Goal: Find contact information: Find contact information

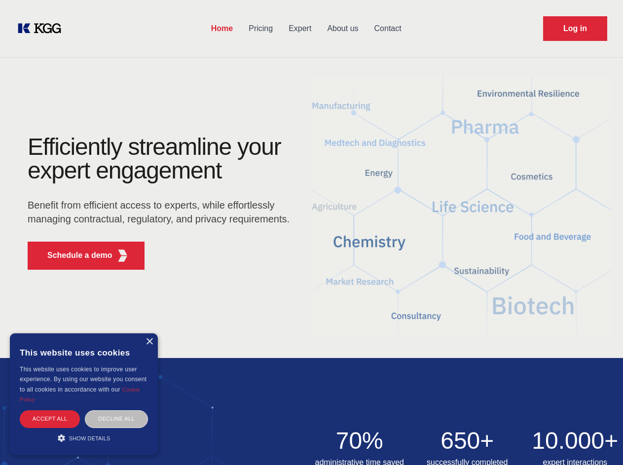
click at [311, 232] on div "Efficiently streamline your expert engagement Benefit from efficient access to …" at bounding box center [162, 206] width 300 height 143
click at [74, 255] on p "Schedule a demo" at bounding box center [79, 256] width 65 height 12
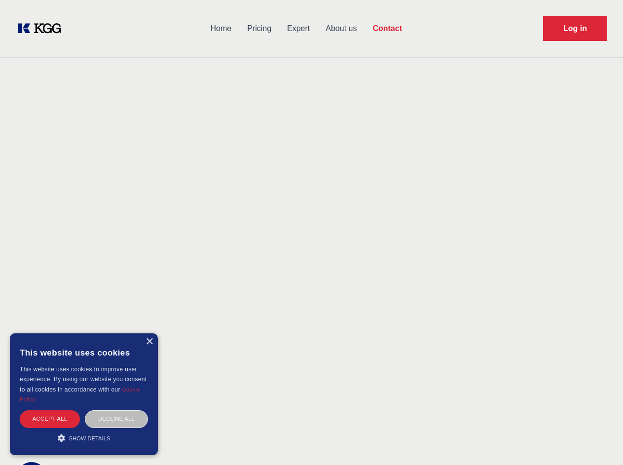
click at [149, 342] on div "× This website uses cookies This website uses cookies to improve user experienc…" at bounding box center [84, 394] width 148 height 122
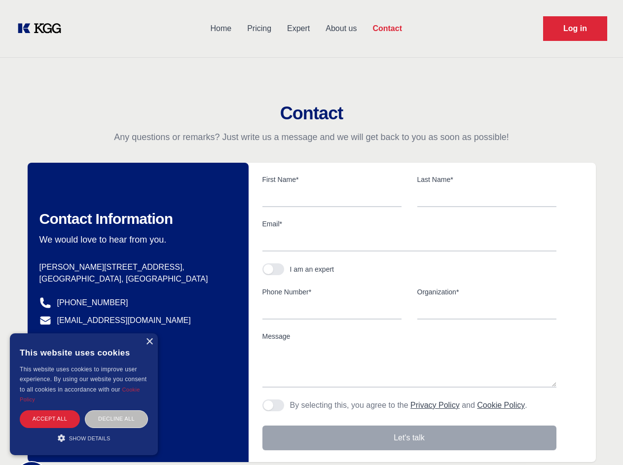
click at [50, 419] on div "Accept all" at bounding box center [50, 418] width 60 height 17
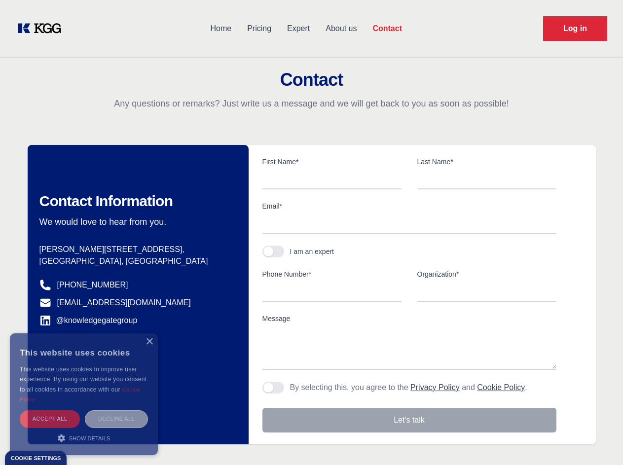
click at [116, 419] on div "Decline all" at bounding box center [116, 418] width 63 height 17
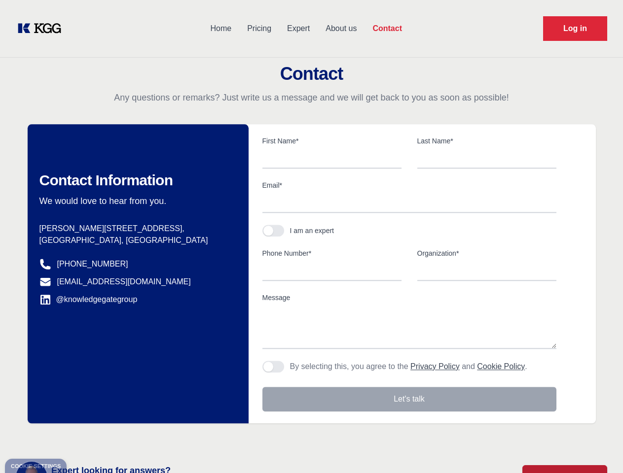
click at [84, 438] on main "Contact Any questions or remarks? Just write us a message and we will get back …" at bounding box center [311, 256] width 623 height 513
